Goal: Browse casually

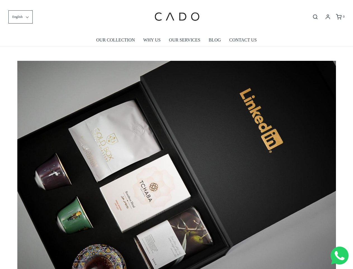
scroll to position [0, 2871]
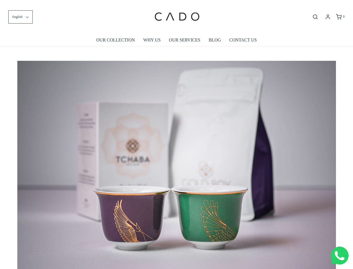
click at [177, 134] on img at bounding box center [176, 167] width 319 height 213
click at [20, 17] on span "English" at bounding box center [17, 16] width 10 height 5
click at [316, 17] on icon "Open search bar" at bounding box center [315, 17] width 7 height 6
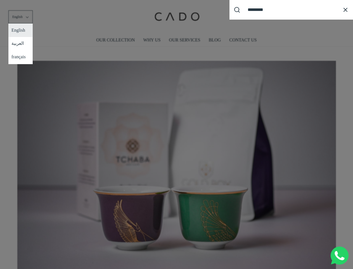
click at [177, 163] on div "Search our site cadogifting Loading..." at bounding box center [176, 134] width 353 height 269
